Goal: Task Accomplishment & Management: Complete application form

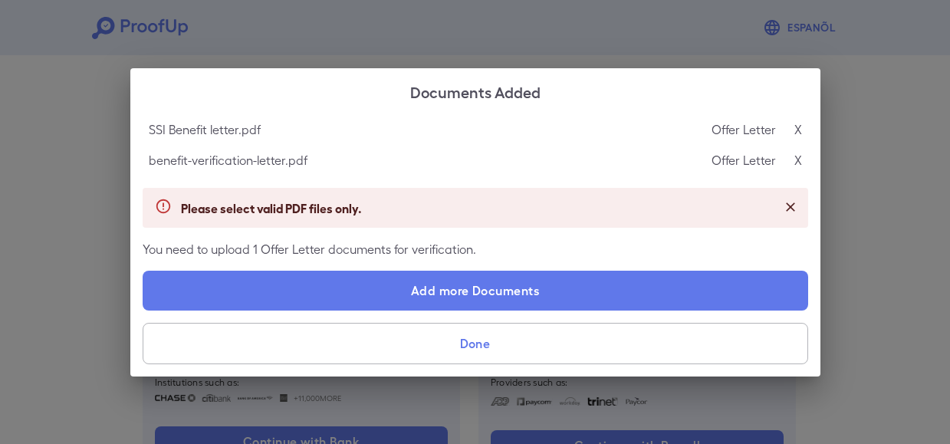
scroll to position [141, 0]
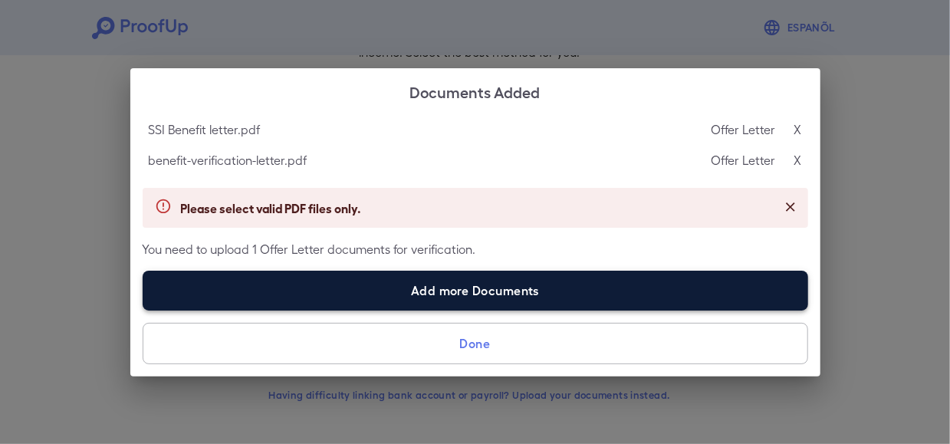
click at [450, 288] on label "Add more Documents" at bounding box center [476, 291] width 666 height 40
click at [143, 310] on input "Add more Documents" at bounding box center [143, 310] width 1 height 1
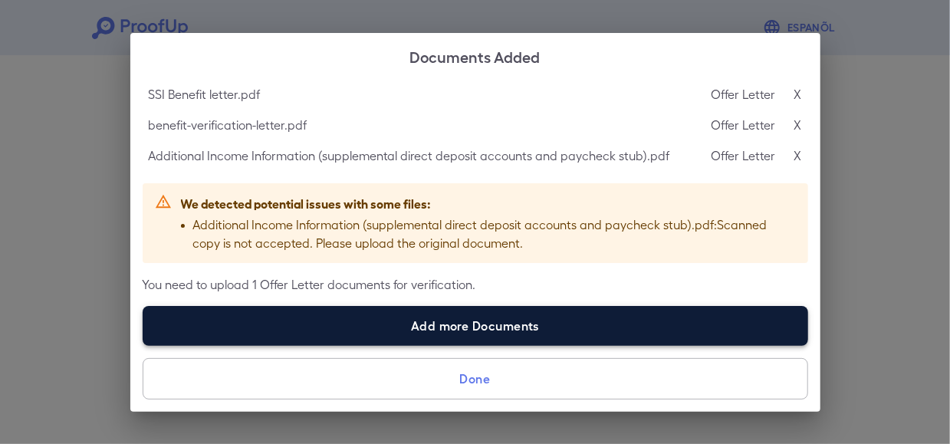
click at [393, 339] on label "Add more Documents" at bounding box center [476, 326] width 666 height 40
click at [143, 345] on input "Add more Documents" at bounding box center [143, 345] width 1 height 1
type input "**********"
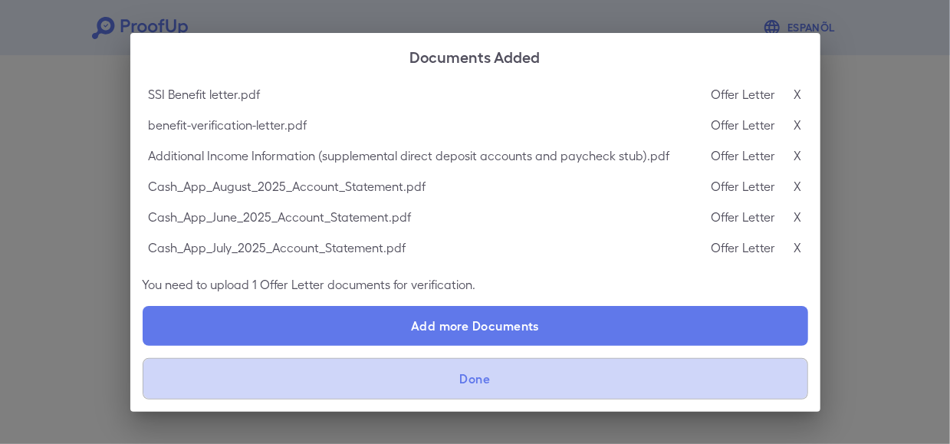
click at [458, 373] on button "Done" at bounding box center [476, 378] width 666 height 41
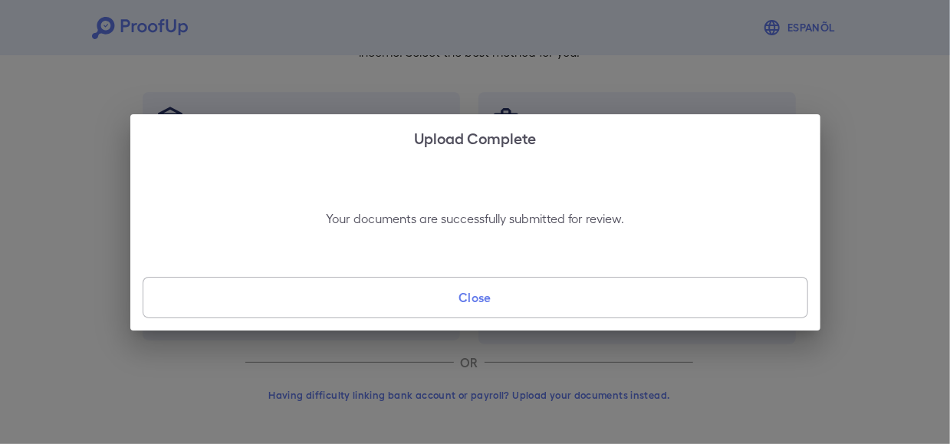
click at [490, 299] on button "Close" at bounding box center [476, 297] width 666 height 41
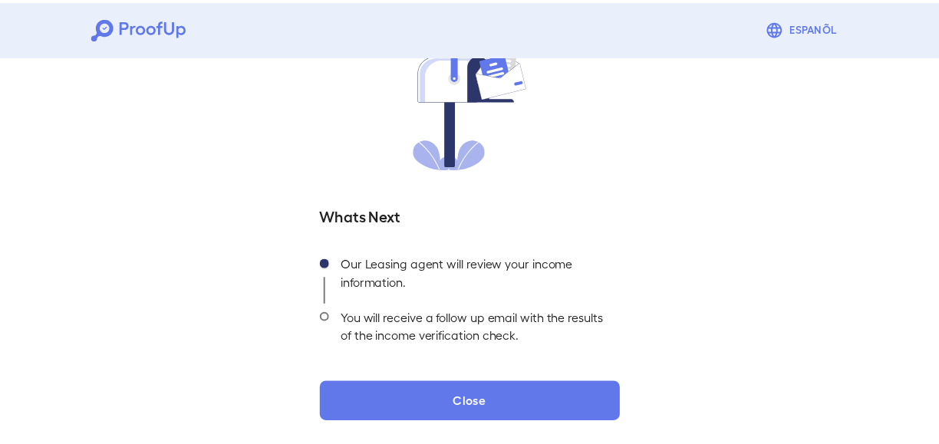
scroll to position [28, 0]
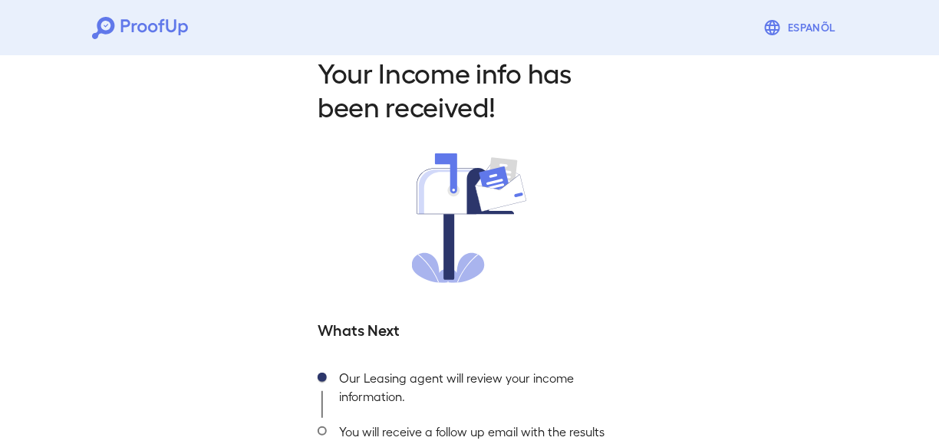
click at [622, 303] on div "Your Income info has been received! Whats Next Our Leasing agent will review yo…" at bounding box center [469, 295] width 340 height 481
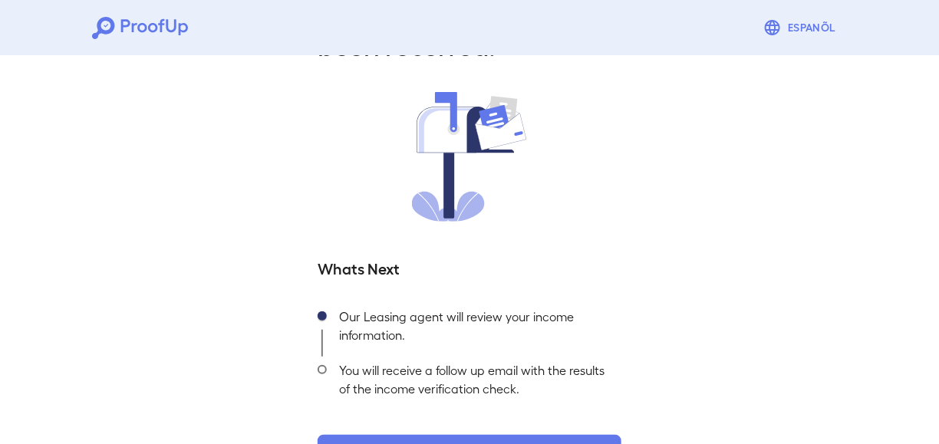
scroll to position [143, 0]
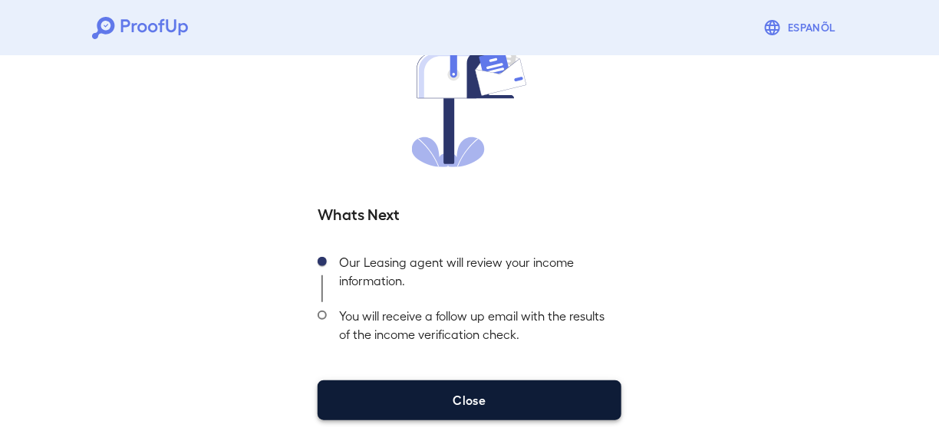
click at [496, 393] on button "Close" at bounding box center [469, 400] width 304 height 40
